Goal: Transaction & Acquisition: Subscribe to service/newsletter

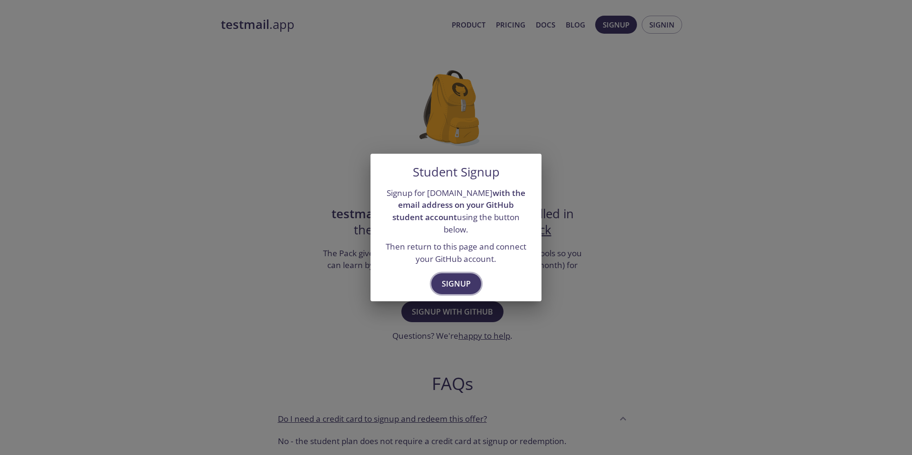
click at [460, 278] on span "Signup" at bounding box center [456, 283] width 29 height 13
click at [575, 195] on div "Student Signup Signup for testmail.app with the email address on your GitHub st…" at bounding box center [456, 227] width 912 height 455
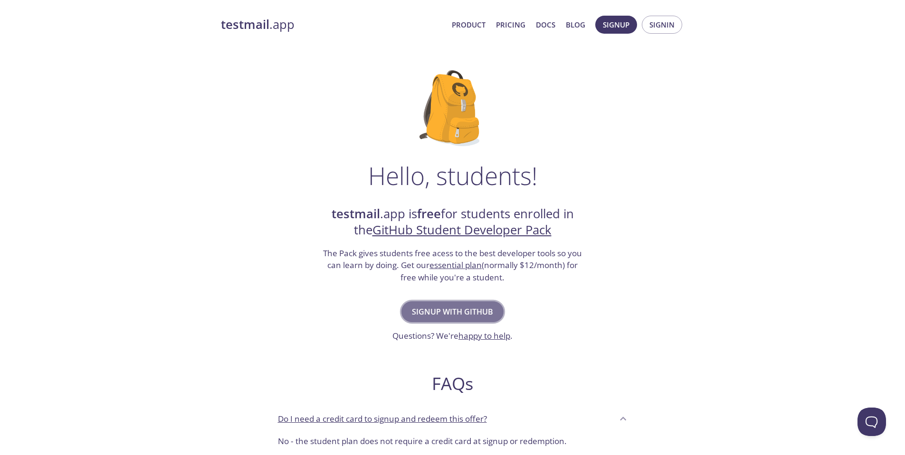
click at [485, 316] on span "Signup with GitHub" at bounding box center [452, 311] width 81 height 13
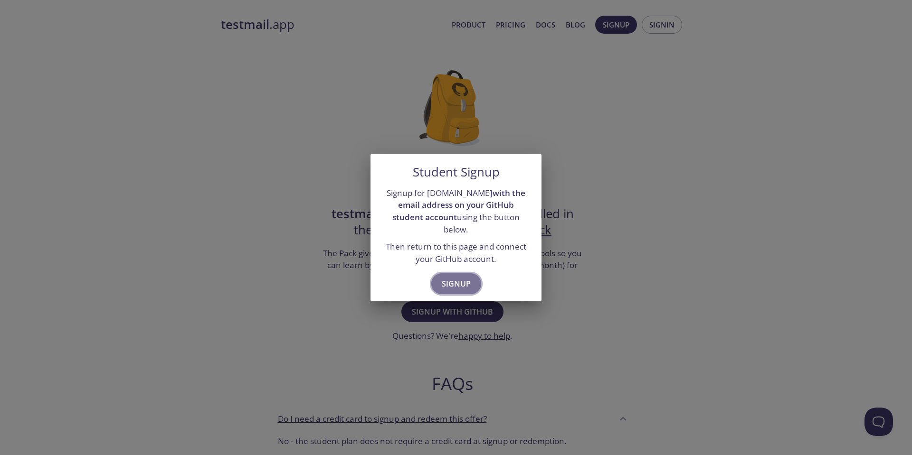
click at [471, 282] on button "Signup" at bounding box center [456, 283] width 50 height 21
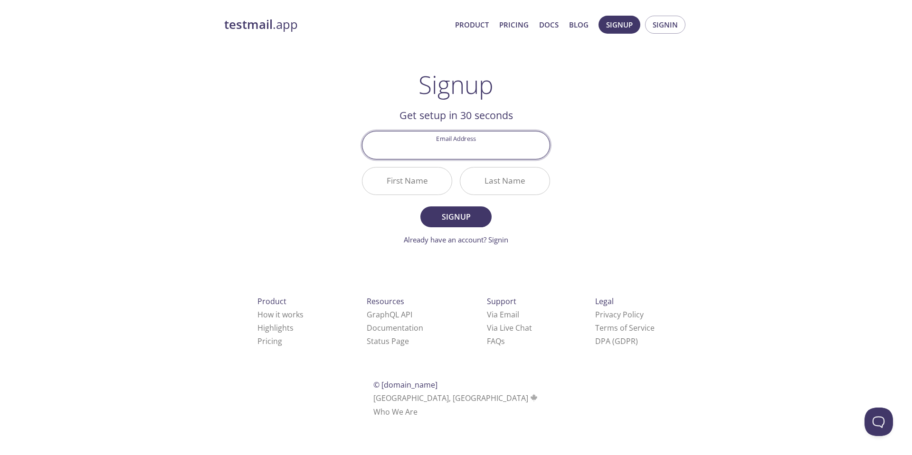
click at [0, 430] on com-1password-button at bounding box center [0, 430] width 0 height 0
type input "[EMAIL_ADDRESS][DOMAIN_NAME]"
click at [411, 180] on input "First Name" at bounding box center [406, 181] width 89 height 27
type input "Jhosepmyr"
type input "Gutierrez Soto"
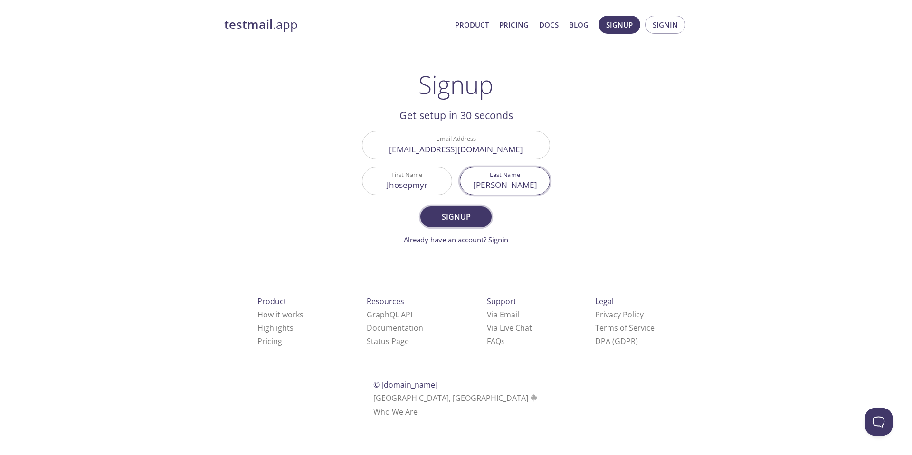
click at [464, 213] on span "Signup" at bounding box center [456, 216] width 50 height 13
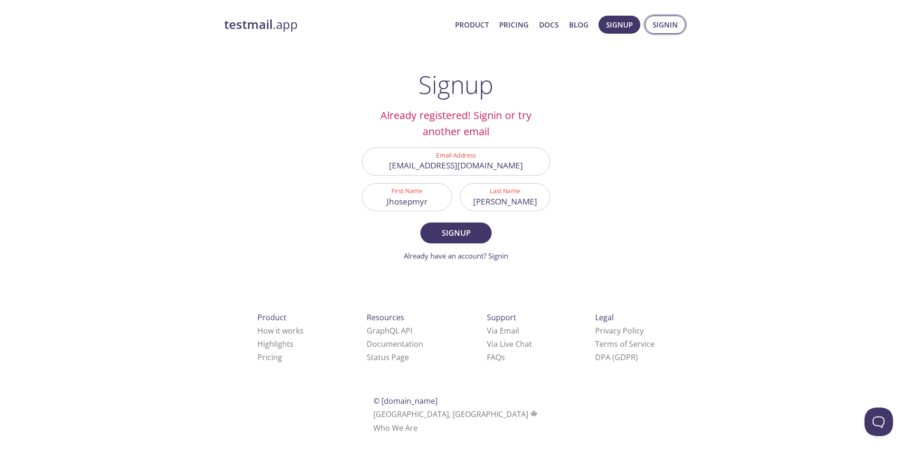
click at [680, 22] on button "Signin" at bounding box center [665, 25] width 40 height 18
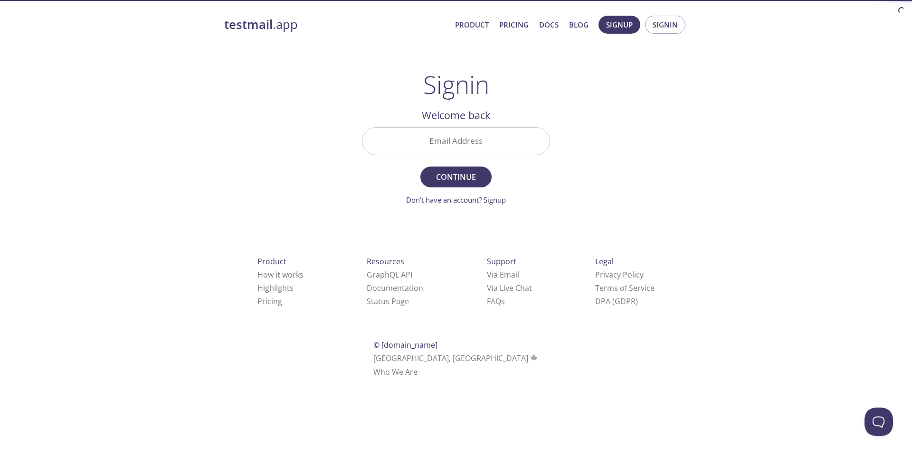
click at [500, 149] on input "Email Address" at bounding box center [455, 141] width 187 height 27
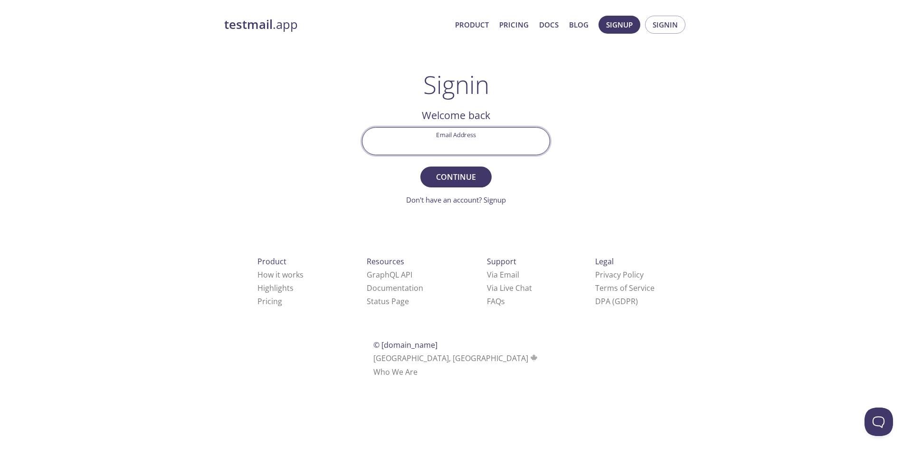
drag, startPoint x: 522, startPoint y: 141, endPoint x: 533, endPoint y: 139, distance: 10.6
click at [523, 141] on input "Email Address" at bounding box center [455, 141] width 187 height 27
click at [0, 390] on com-1password-button at bounding box center [0, 390] width 0 height 0
click at [490, 147] on input "Email Address" at bounding box center [455, 141] width 187 height 27
type input "[EMAIL_ADDRESS][DOMAIN_NAME]"
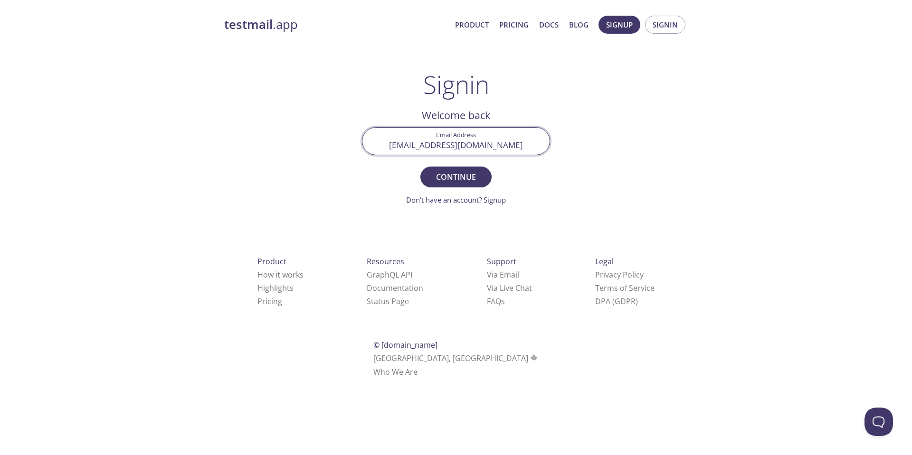
click at [420, 167] on button "Continue" at bounding box center [455, 177] width 71 height 21
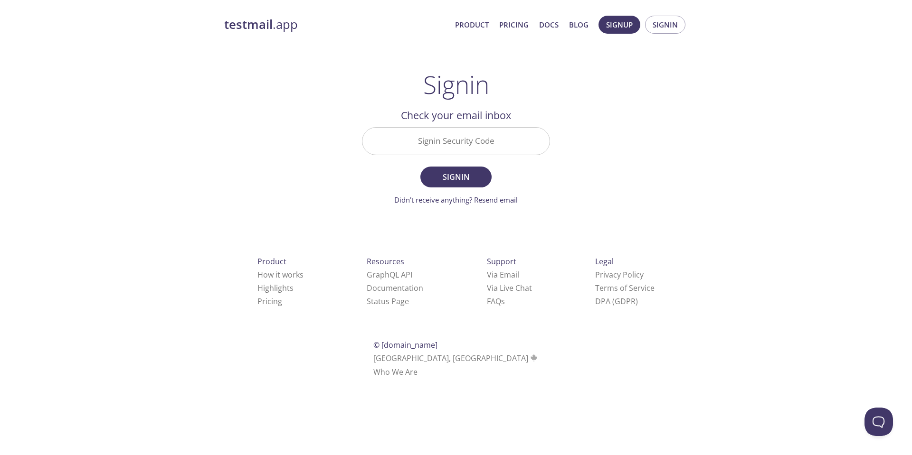
click at [474, 135] on input "Signin Security Code" at bounding box center [455, 141] width 187 height 27
paste input "UQCDYNK"
type input "UQCDYNK"
click at [420, 167] on button "Signin" at bounding box center [455, 177] width 71 height 21
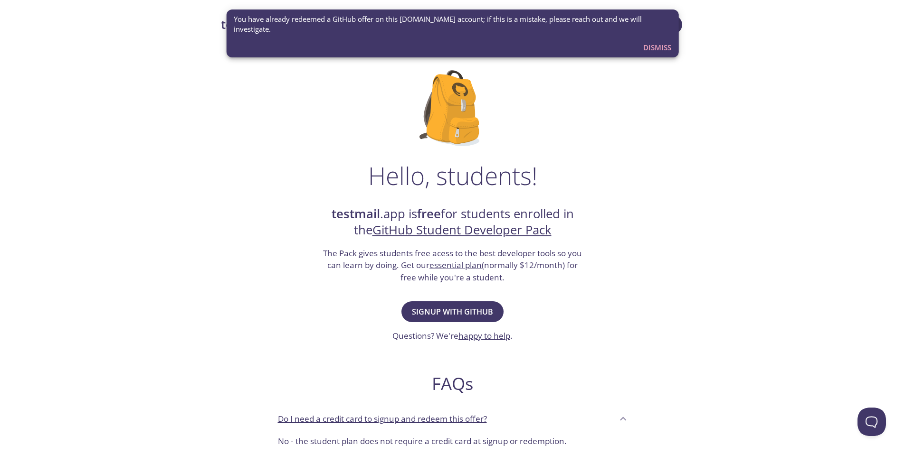
drag, startPoint x: 645, startPoint y: 119, endPoint x: 680, endPoint y: 61, distance: 67.6
click at [647, 115] on div "Hello, students! testmail .app is free for students enrolled in the GitHub Stud…" at bounding box center [452, 345] width 463 height 580
click at [645, 41] on span "Dismiss" at bounding box center [657, 47] width 28 height 12
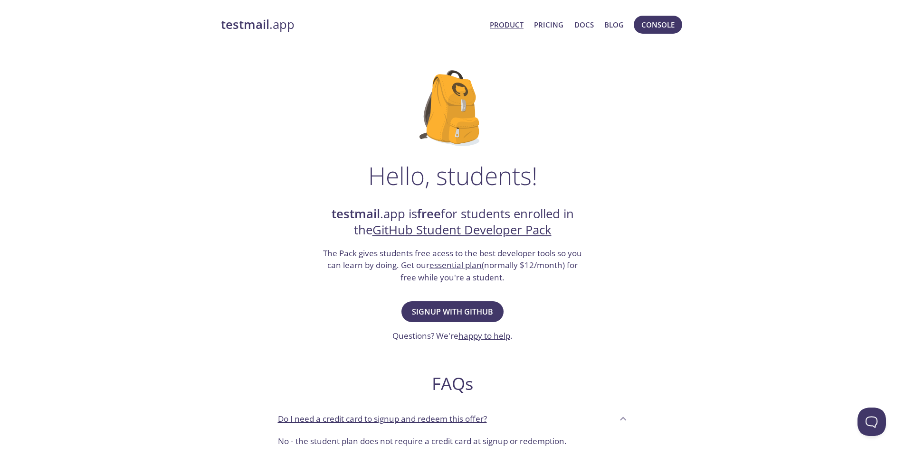
click at [516, 25] on link "Product" at bounding box center [507, 25] width 34 height 12
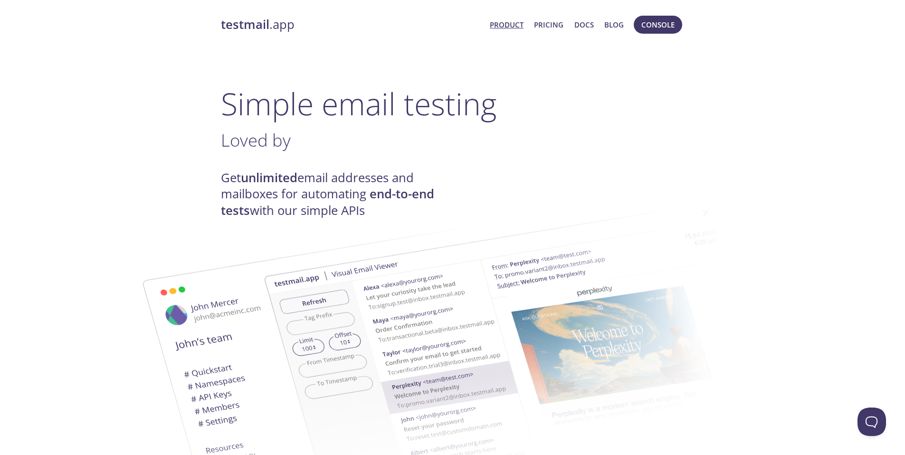
drag, startPoint x: 585, startPoint y: 285, endPoint x: 550, endPoint y: 112, distance: 176.5
click at [651, 23] on span "Console" at bounding box center [657, 25] width 33 height 12
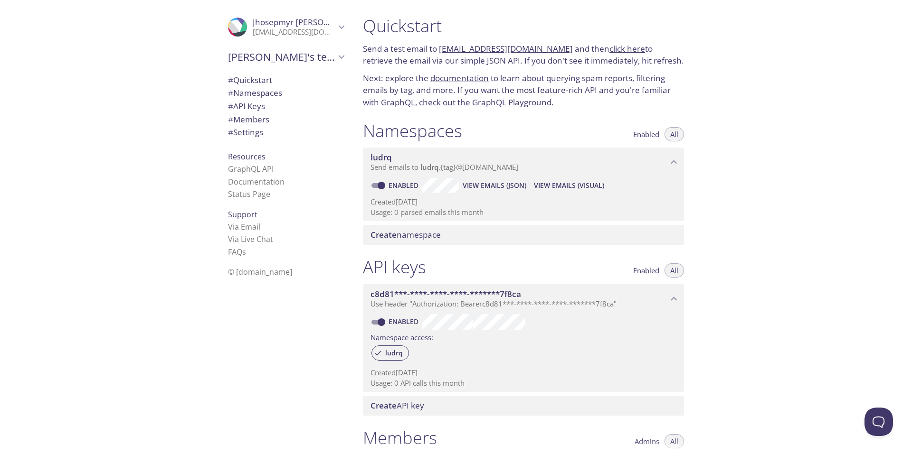
click at [612, 48] on link "click here" at bounding box center [627, 48] width 36 height 11
